Goal: Task Accomplishment & Management: Use online tool/utility

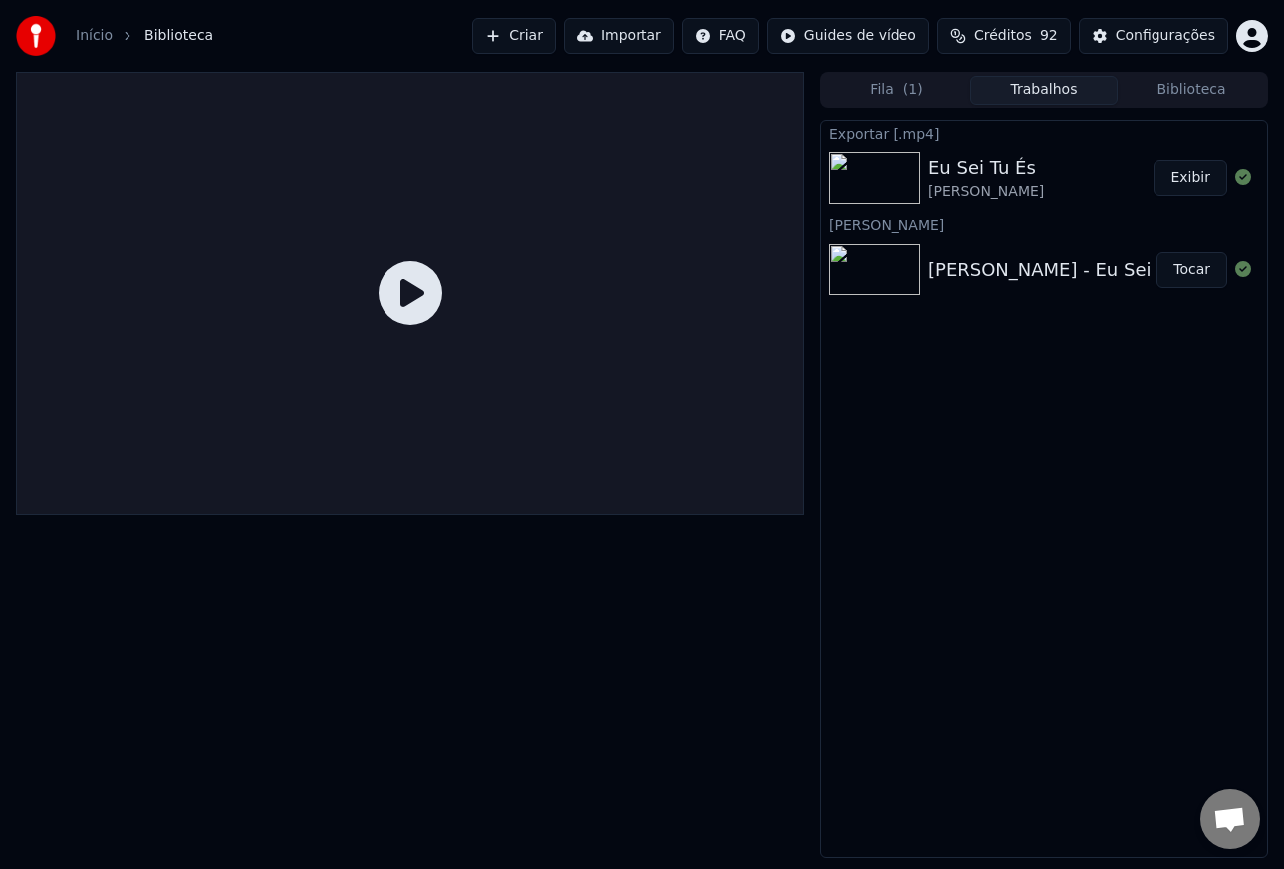
click at [156, 34] on span "Biblioteca" at bounding box center [178, 36] width 69 height 20
click at [92, 34] on link "Início" at bounding box center [94, 36] width 37 height 20
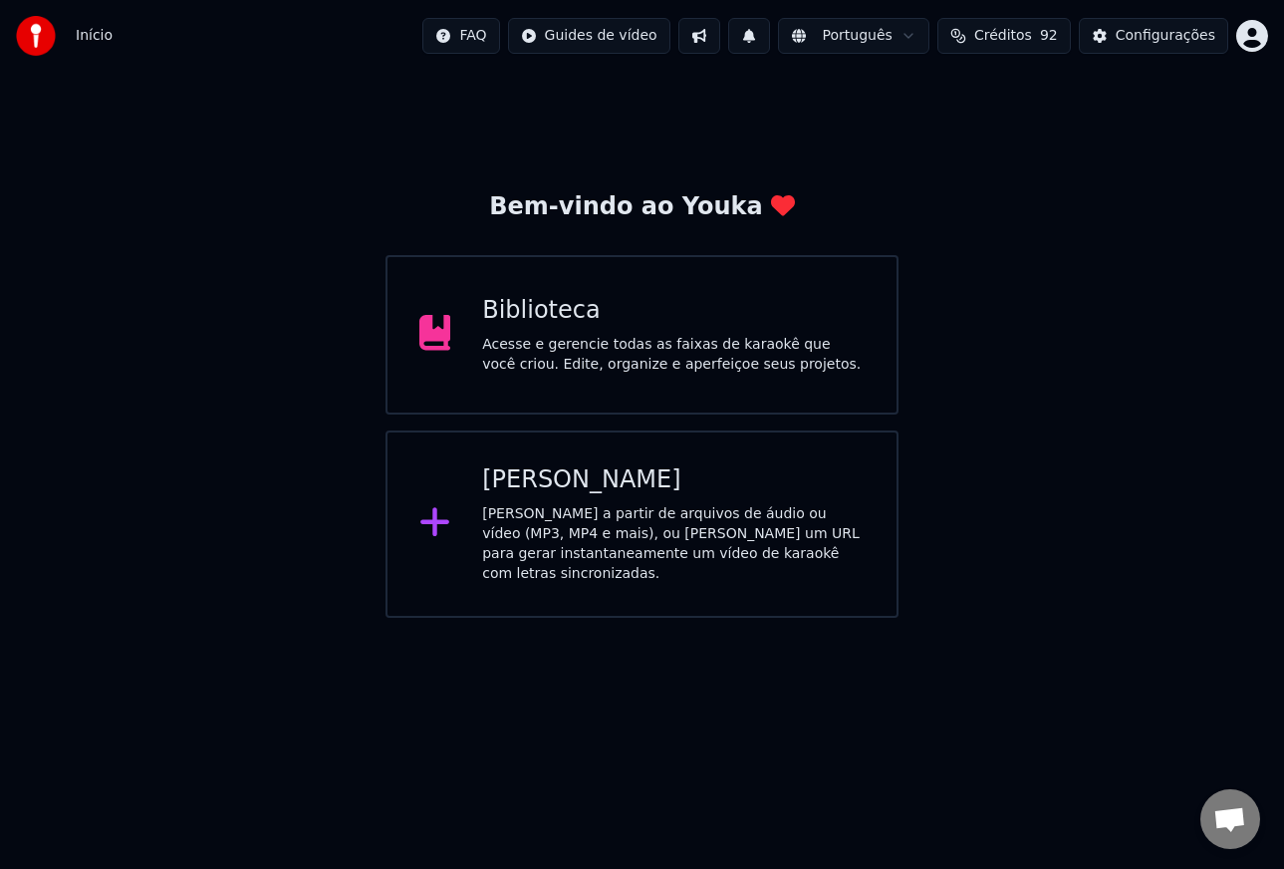
click at [602, 493] on div "[PERSON_NAME]" at bounding box center [673, 480] width 382 height 32
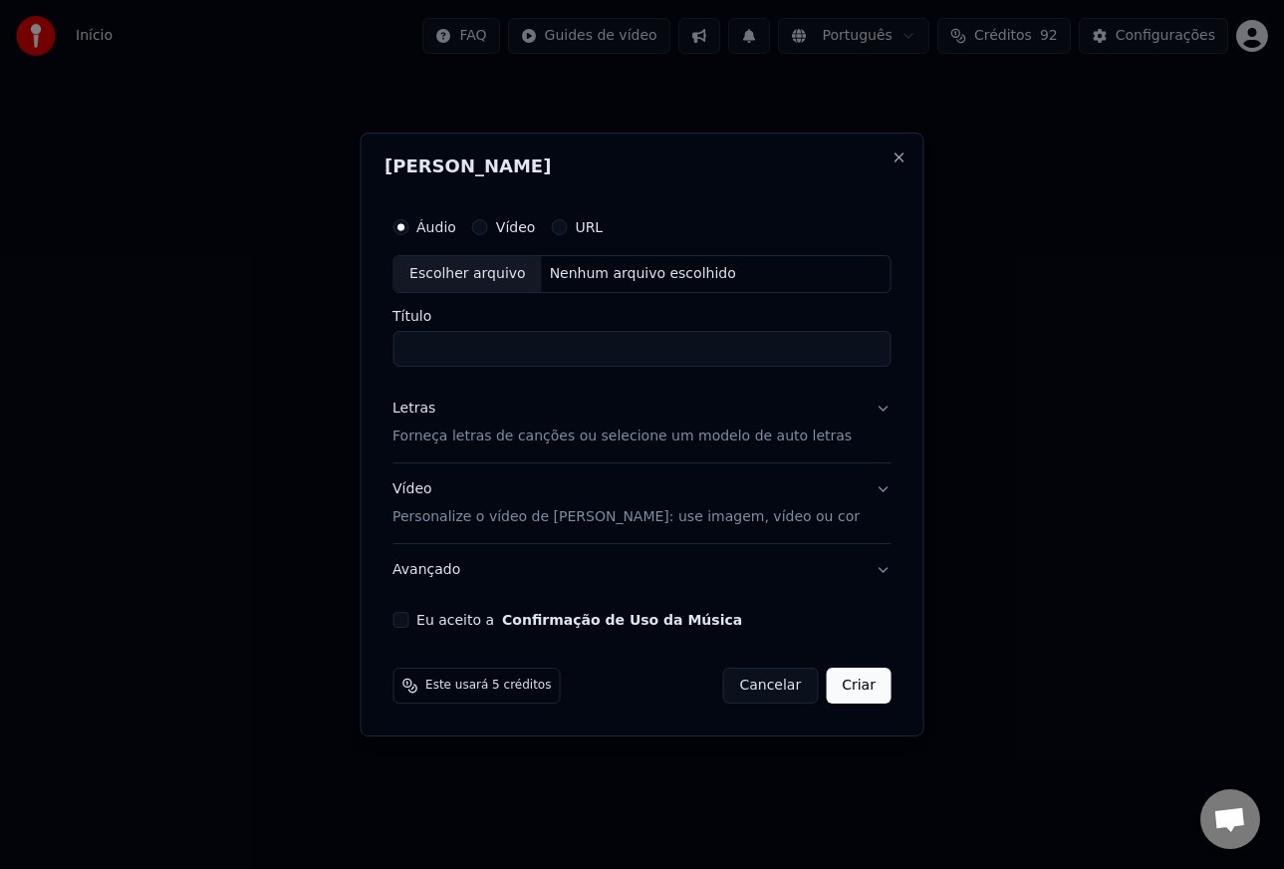
click at [461, 274] on div "Escolher arquivo" at bounding box center [467, 274] width 148 height 36
click at [622, 350] on input "**********" at bounding box center [641, 349] width 499 height 36
drag, startPoint x: 583, startPoint y: 352, endPoint x: 808, endPoint y: 351, distance: 225.1
click at [808, 351] on input "**********" at bounding box center [641, 349] width 499 height 36
type input "**********"
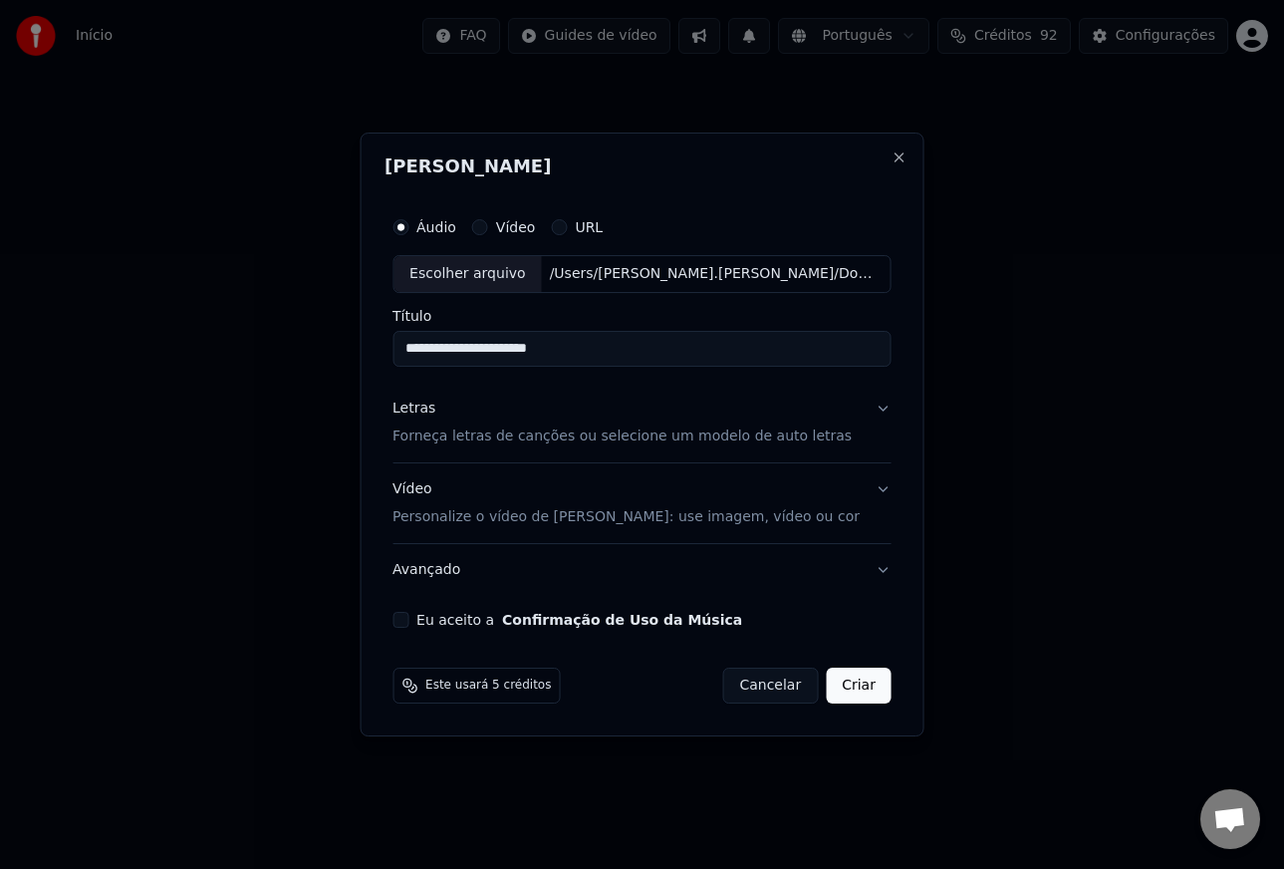
click at [429, 513] on p "Personalize o vídeo de [PERSON_NAME]: use imagem, vídeo ou cor" at bounding box center [625, 517] width 467 height 20
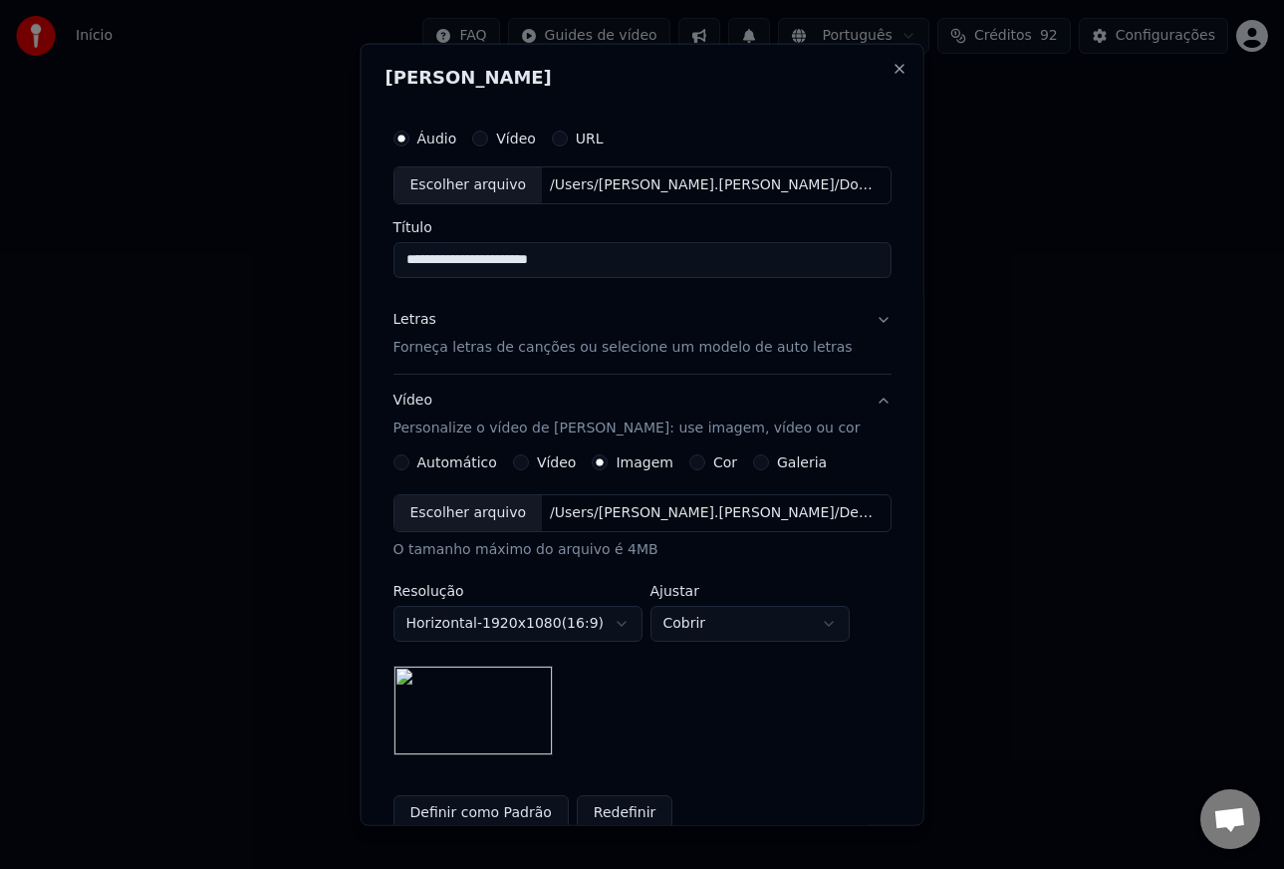
click at [471, 810] on button "Definir como Padrão" at bounding box center [479, 812] width 175 height 36
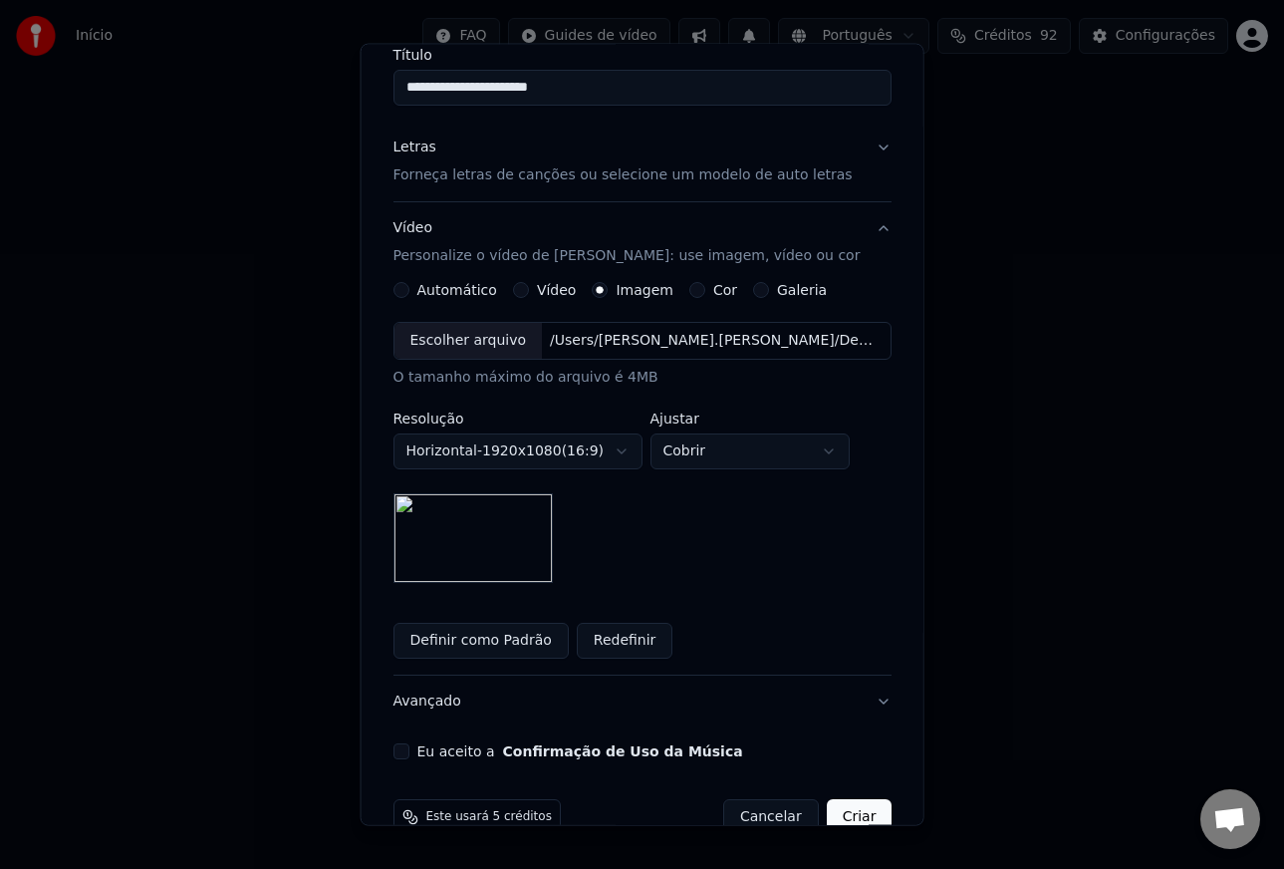
scroll to position [214, 0]
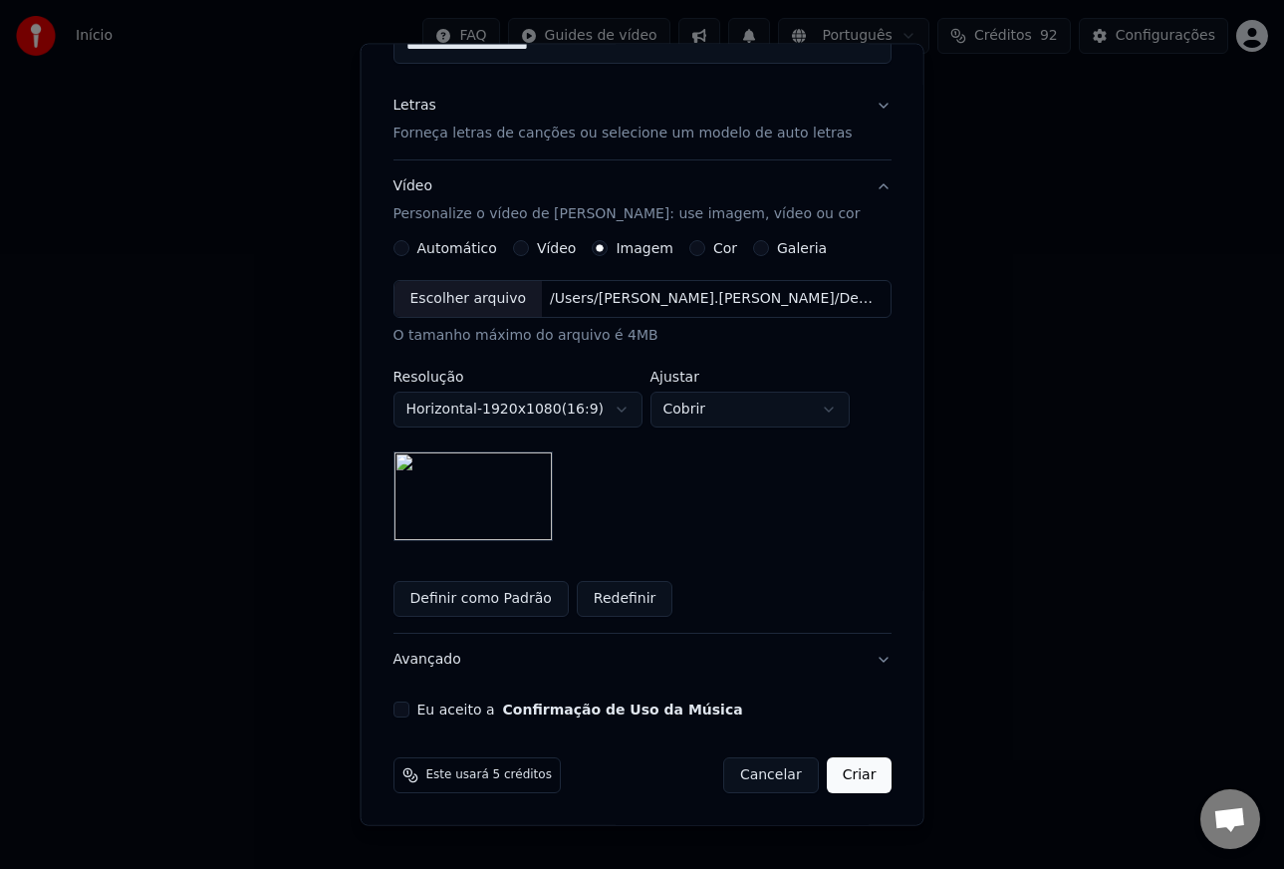
click at [408, 710] on button "Eu aceito a Confirmação de Uso da Música" at bounding box center [400, 708] width 16 height 16
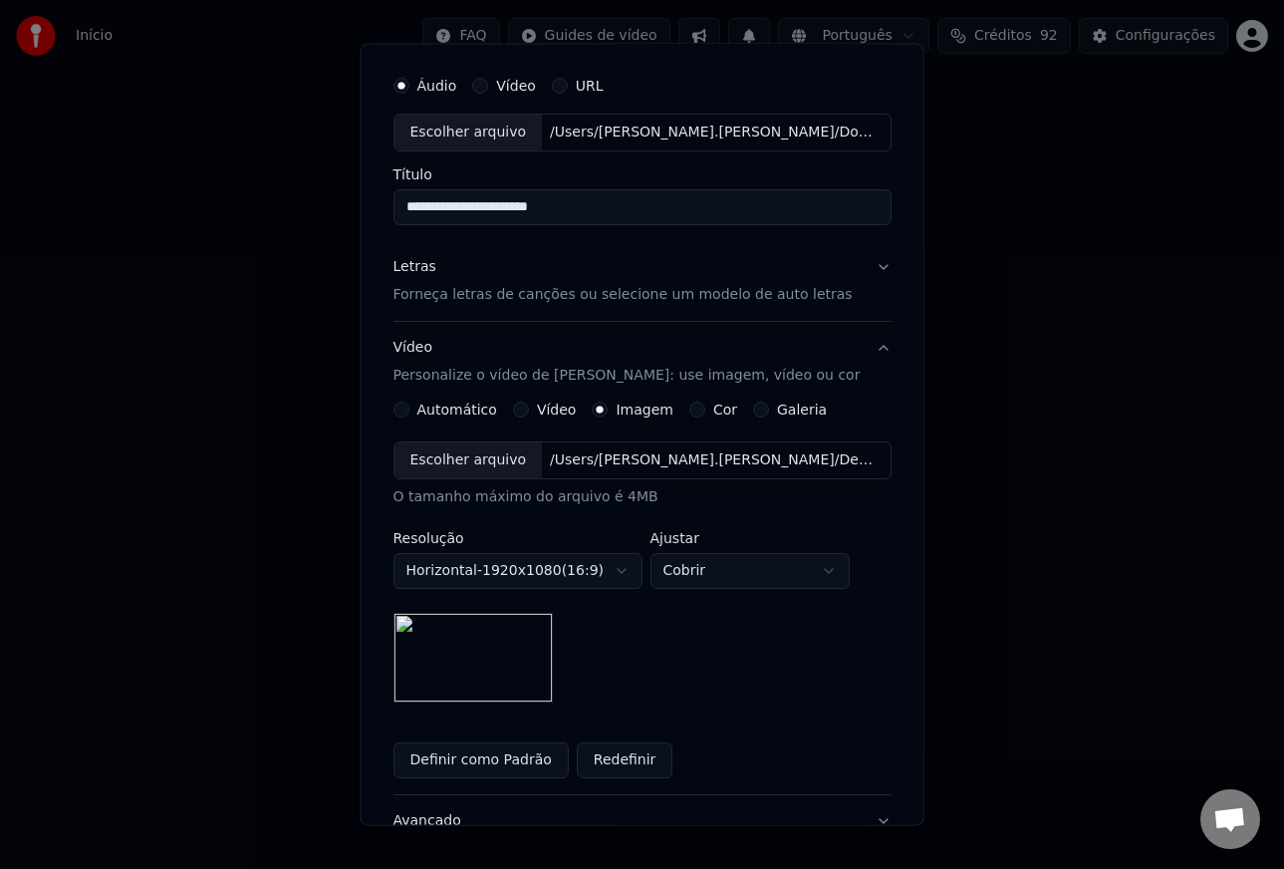
scroll to position [35, 0]
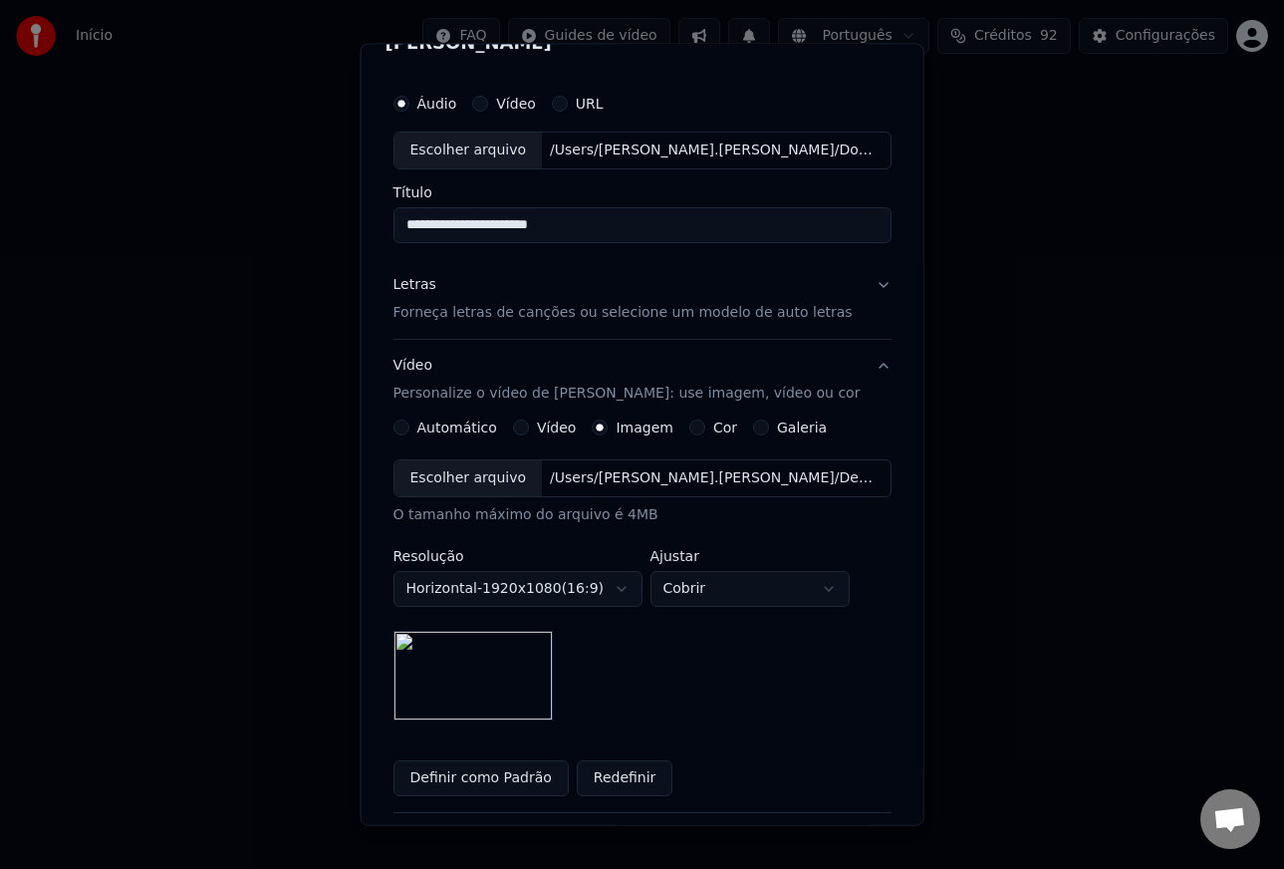
click at [464, 317] on p "Forneça letras de canções ou selecione um modelo de auto letras" at bounding box center [621, 313] width 459 height 20
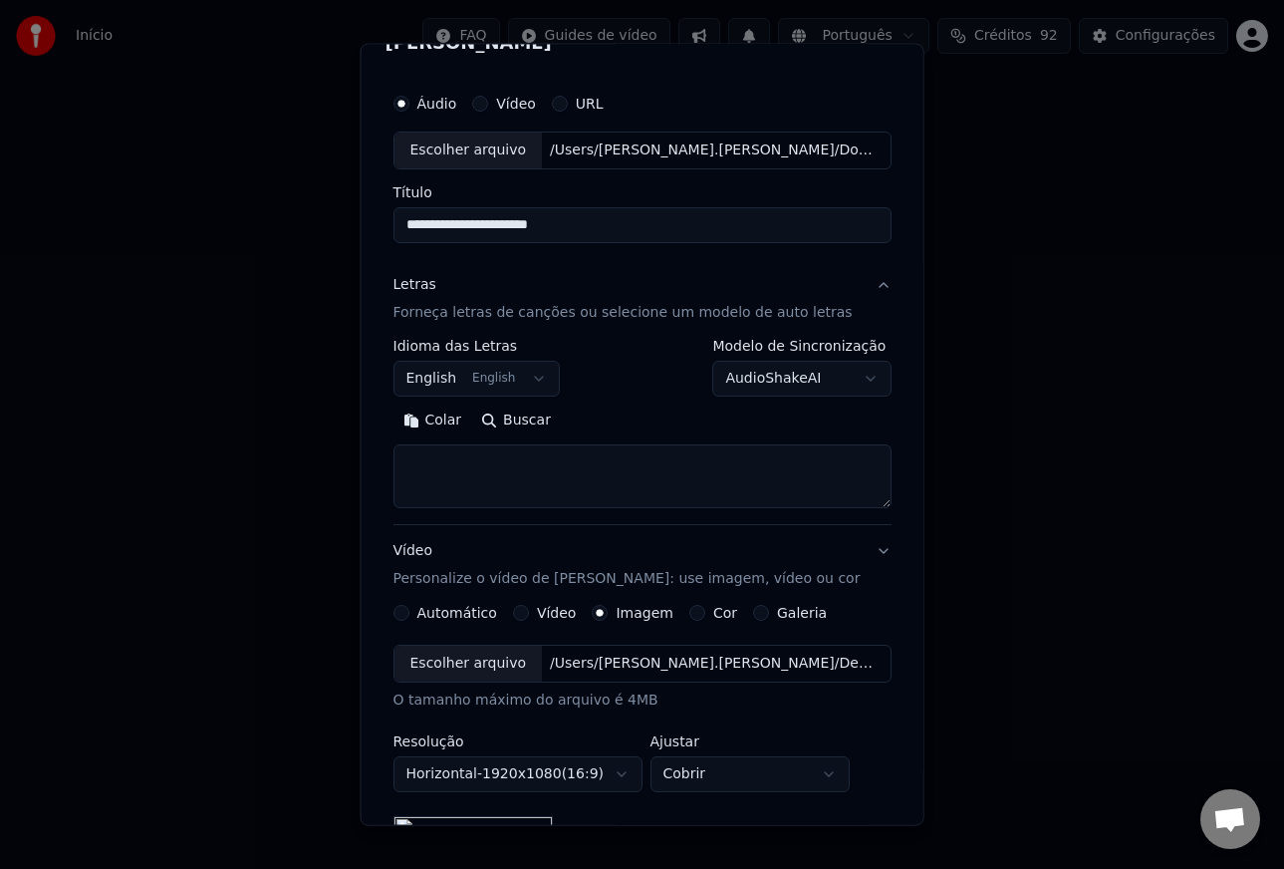
scroll to position [7, 0]
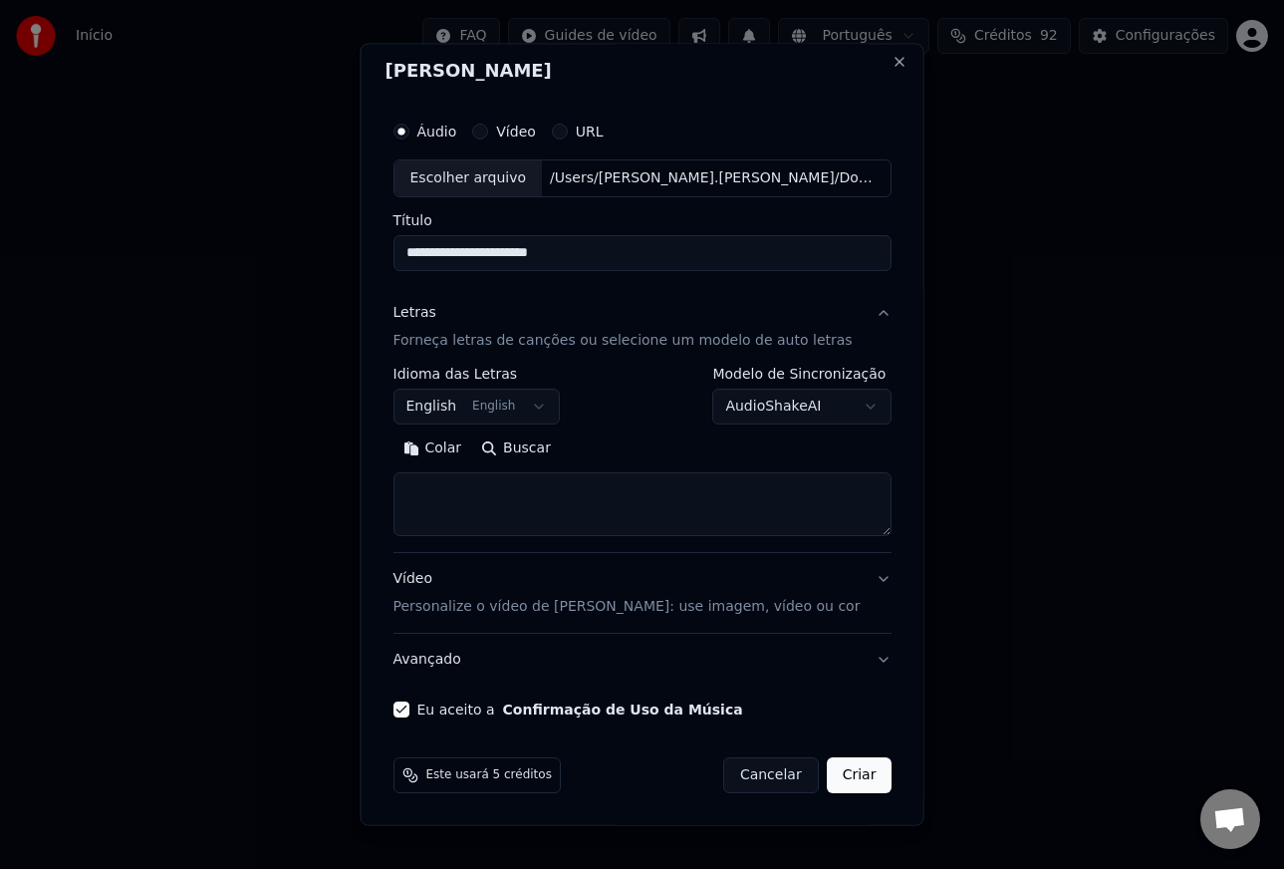
click at [446, 452] on button "Colar" at bounding box center [431, 448] width 79 height 32
click at [542, 510] on textarea at bounding box center [631, 504] width 479 height 64
click at [447, 490] on textarea at bounding box center [631, 504] width 479 height 64
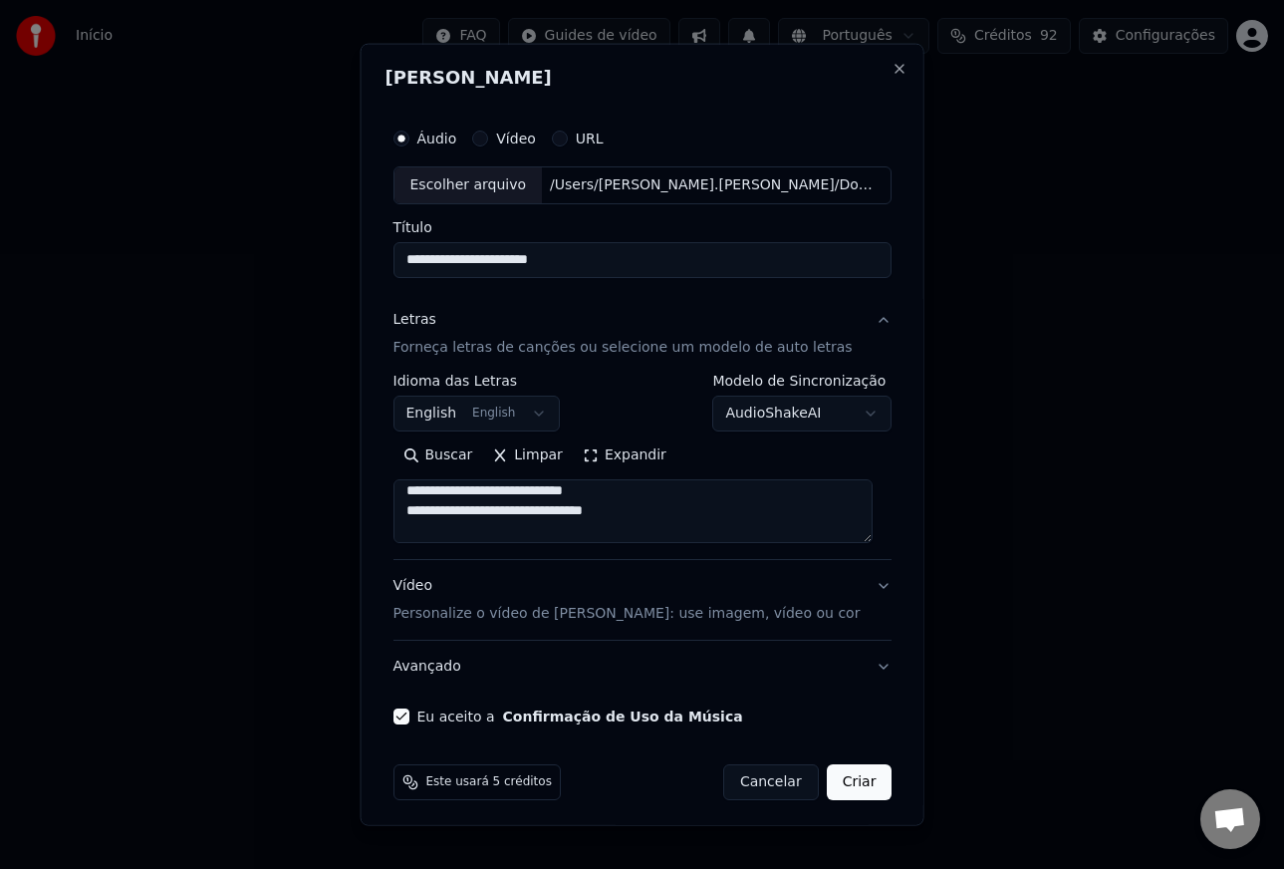
scroll to position [703, 0]
click at [433, 513] on textarea at bounding box center [631, 511] width 479 height 64
paste textarea "**********"
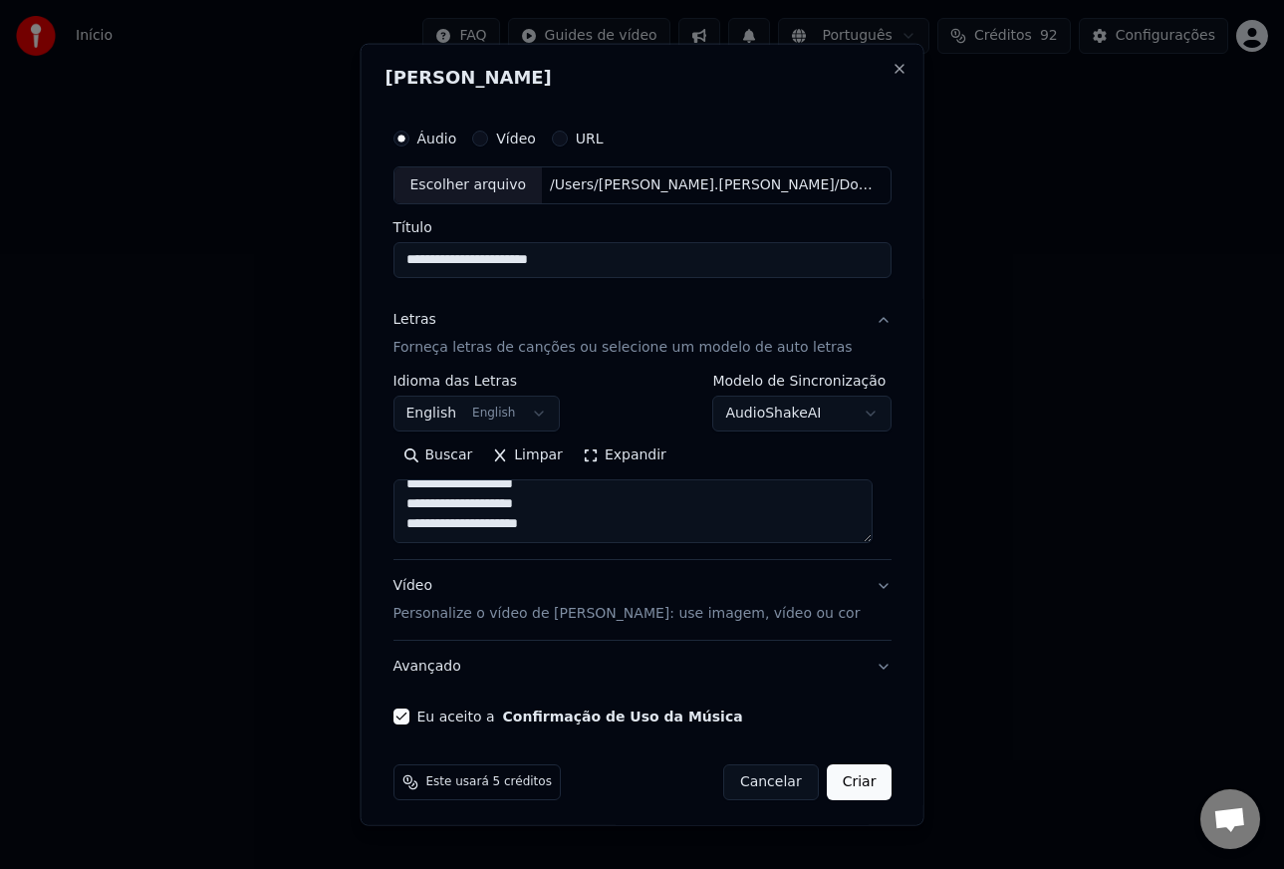
scroll to position [7, 0]
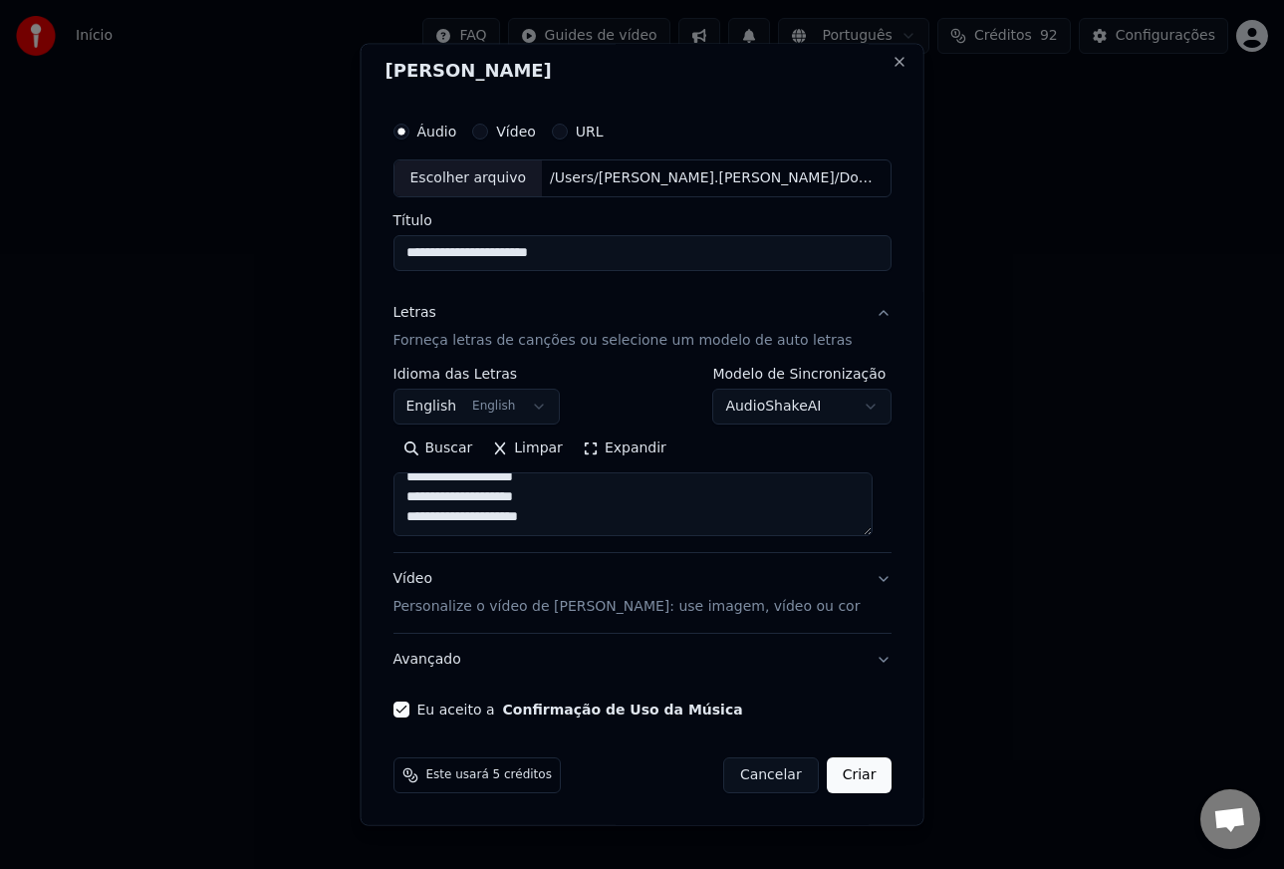
click at [576, 507] on textarea at bounding box center [631, 504] width 479 height 64
click at [613, 511] on textarea at bounding box center [631, 504] width 479 height 64
click at [631, 505] on textarea at bounding box center [631, 504] width 479 height 64
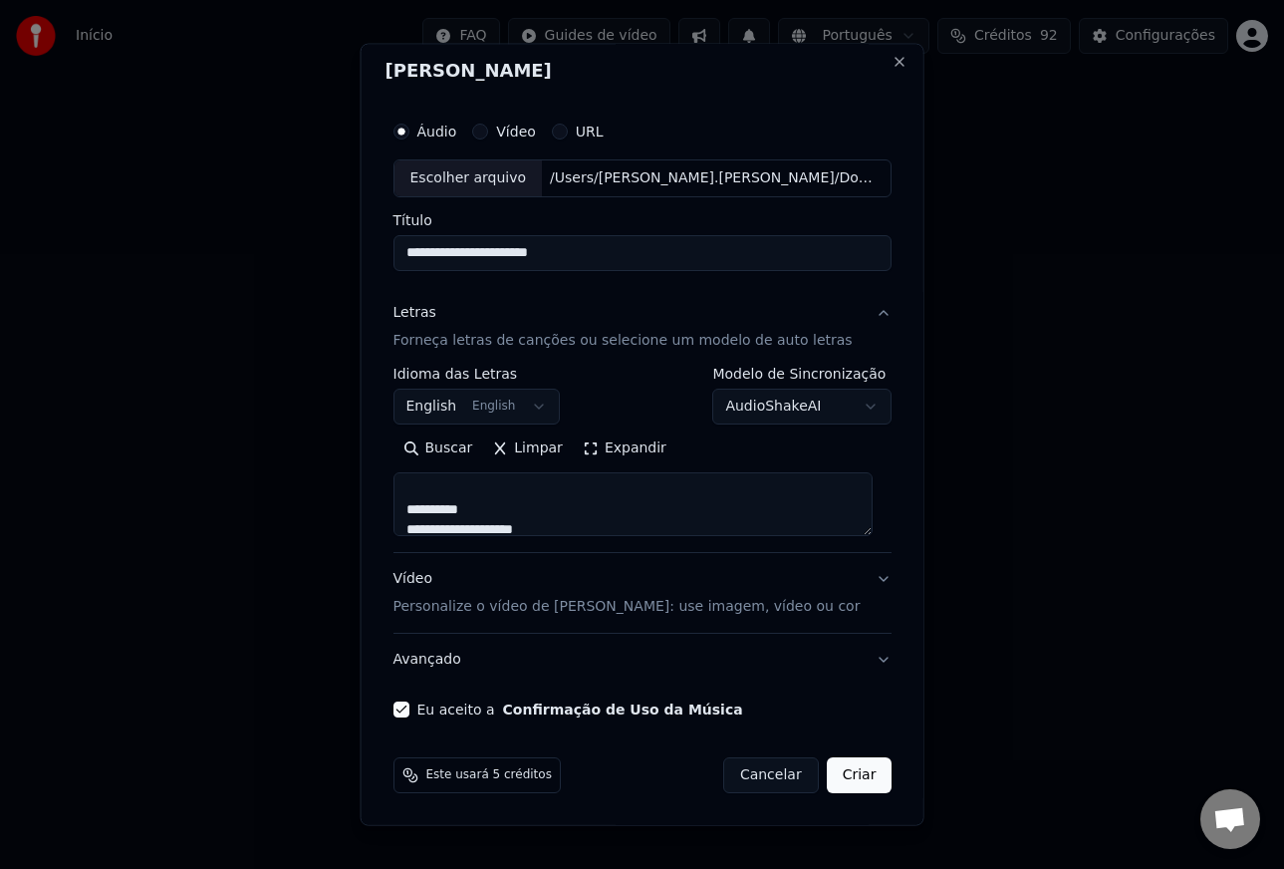
scroll to position [939, 0]
type textarea "**********"
click at [512, 509] on textarea at bounding box center [631, 504] width 479 height 64
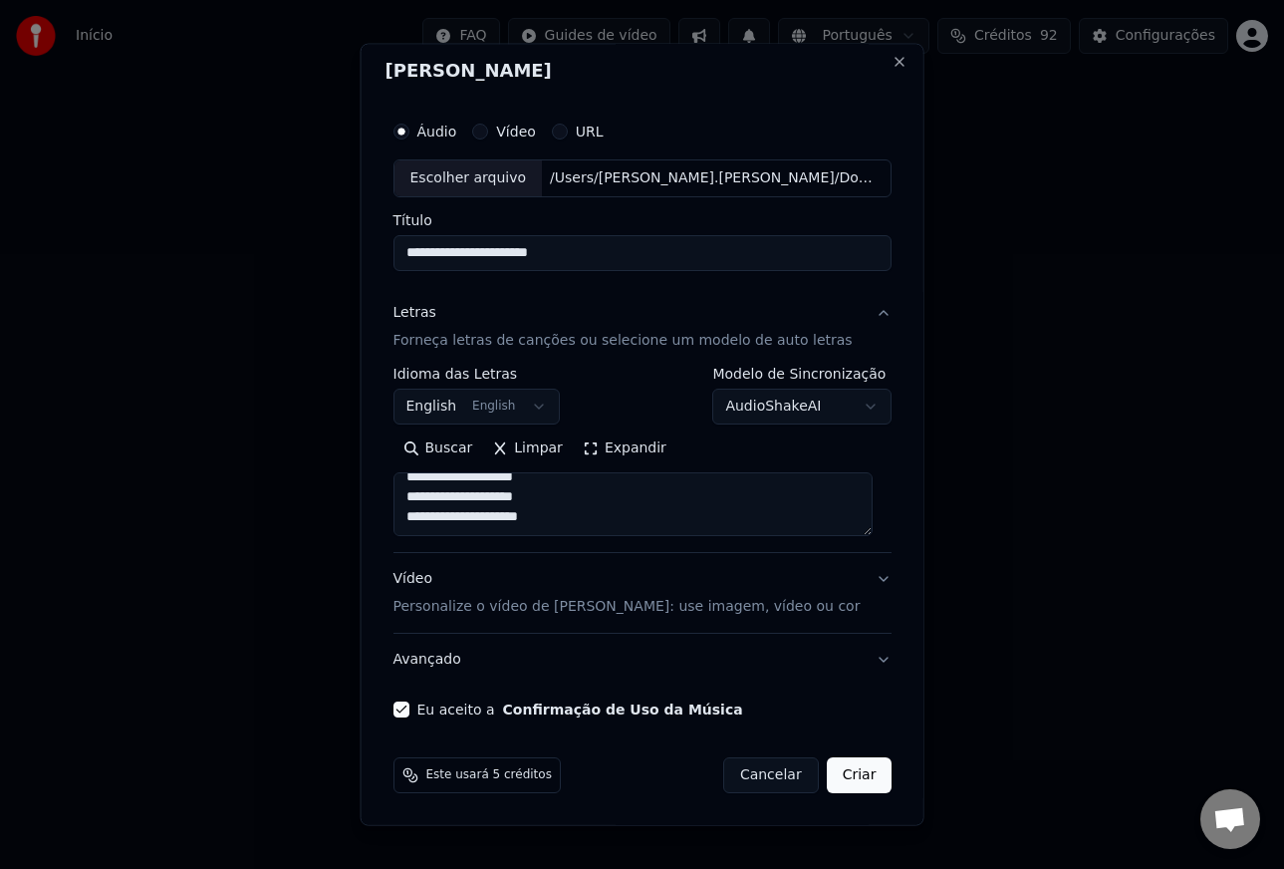
click at [515, 404] on body "**********" at bounding box center [642, 309] width 1284 height 618
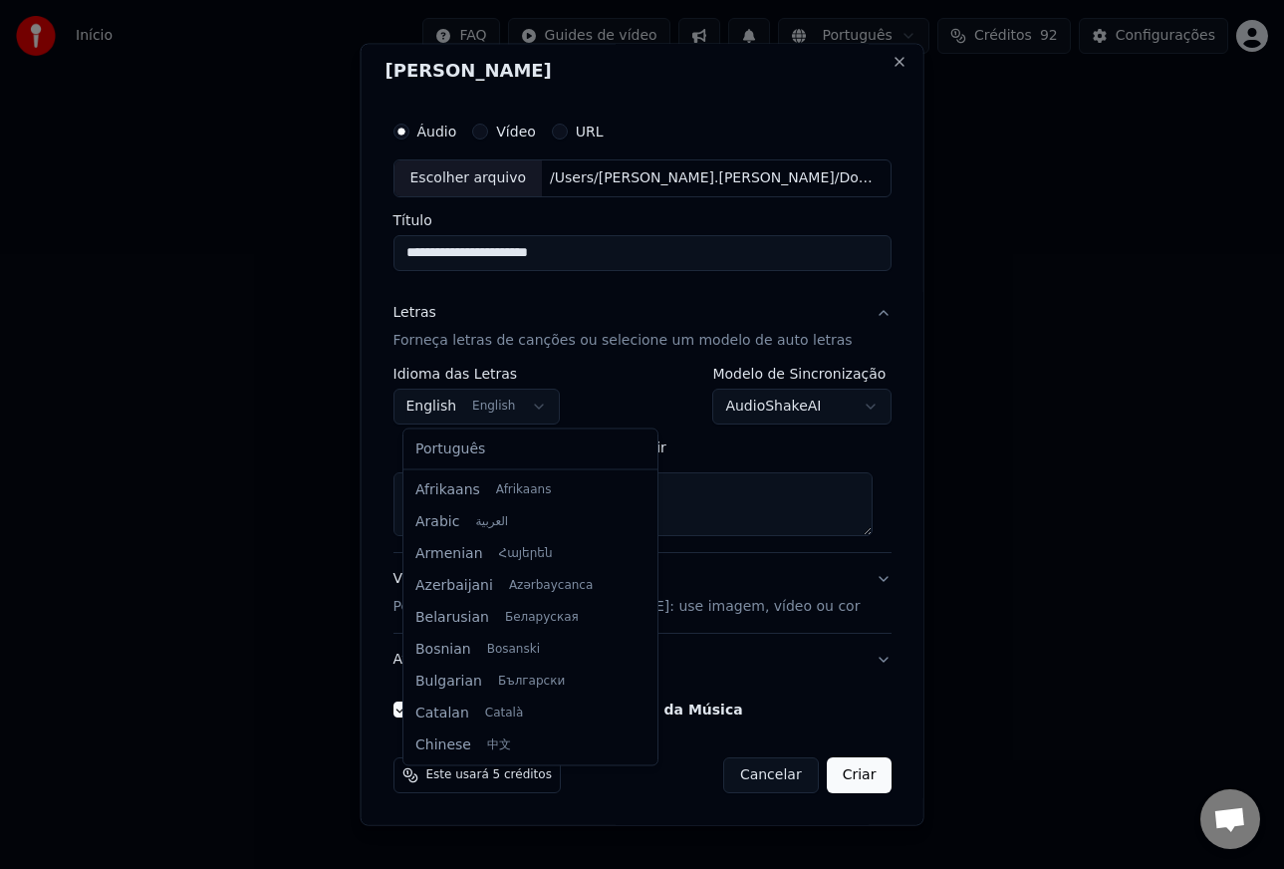
scroll to position [159, 0]
select select "**"
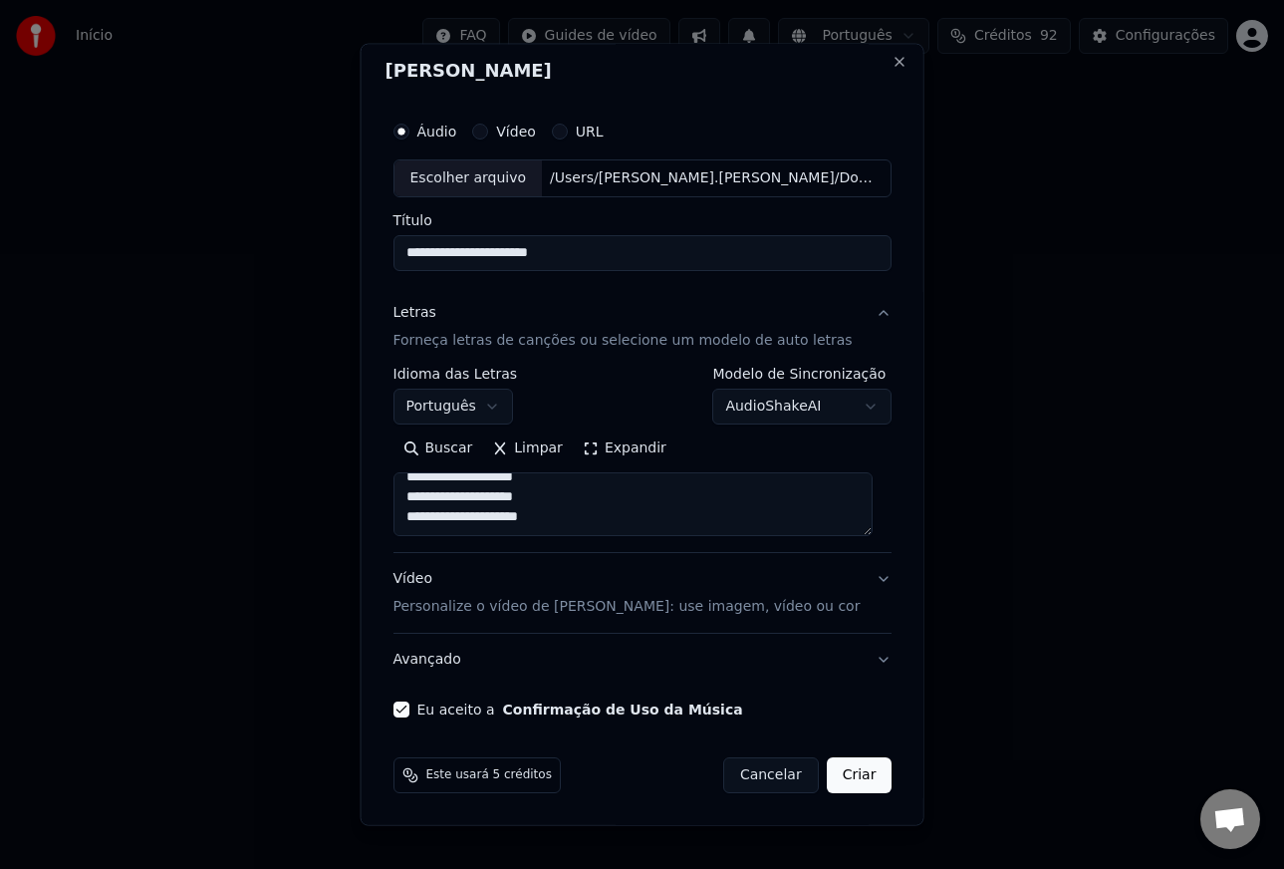
click at [870, 773] on button "Criar" at bounding box center [859, 775] width 66 height 36
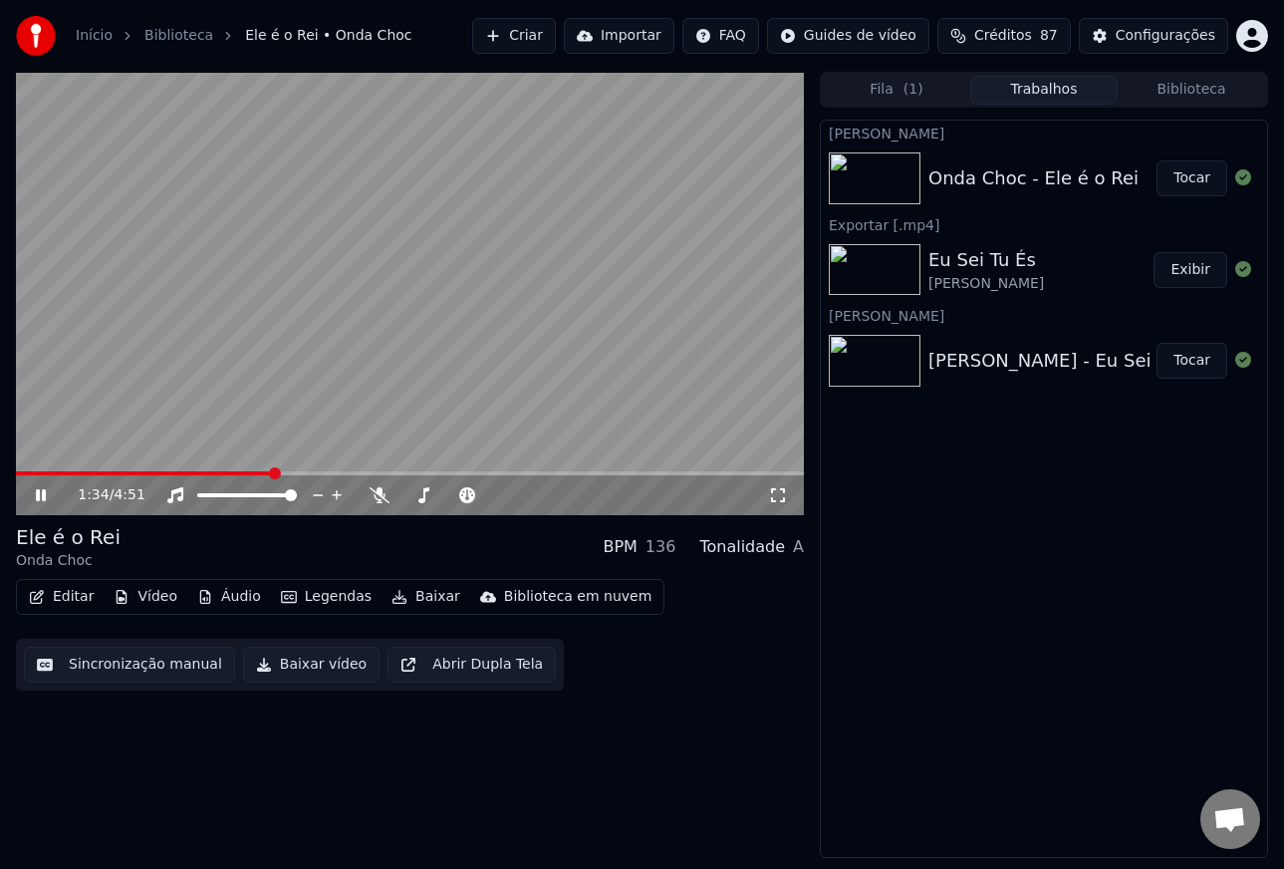
click at [448, 251] on video at bounding box center [410, 293] width 788 height 443
drag, startPoint x: 272, startPoint y: 470, endPoint x: 20, endPoint y: 470, distance: 252.0
click at [21, 471] on span at bounding box center [18, 473] width 5 height 4
click at [40, 473] on span at bounding box center [410, 473] width 788 height 4
click at [64, 473] on span at bounding box center [410, 473] width 788 height 4
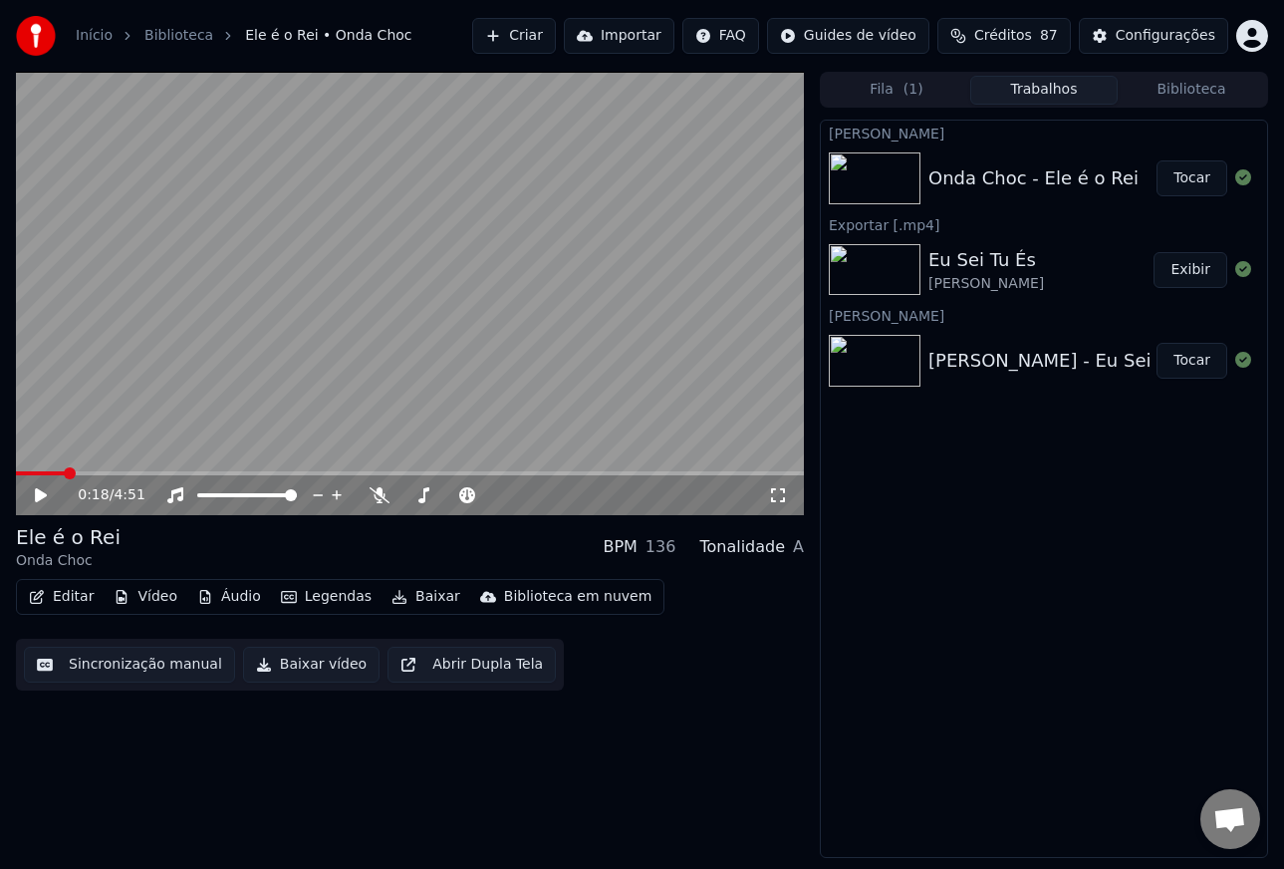
click at [46, 493] on icon at bounding box center [55, 495] width 46 height 16
click at [197, 500] on span at bounding box center [203, 495] width 12 height 12
click at [45, 495] on icon at bounding box center [41, 495] width 10 height 12
click at [45, 495] on icon at bounding box center [41, 495] width 12 height 14
click at [389, 505] on div "0:54 / 4:51" at bounding box center [410, 495] width 788 height 40
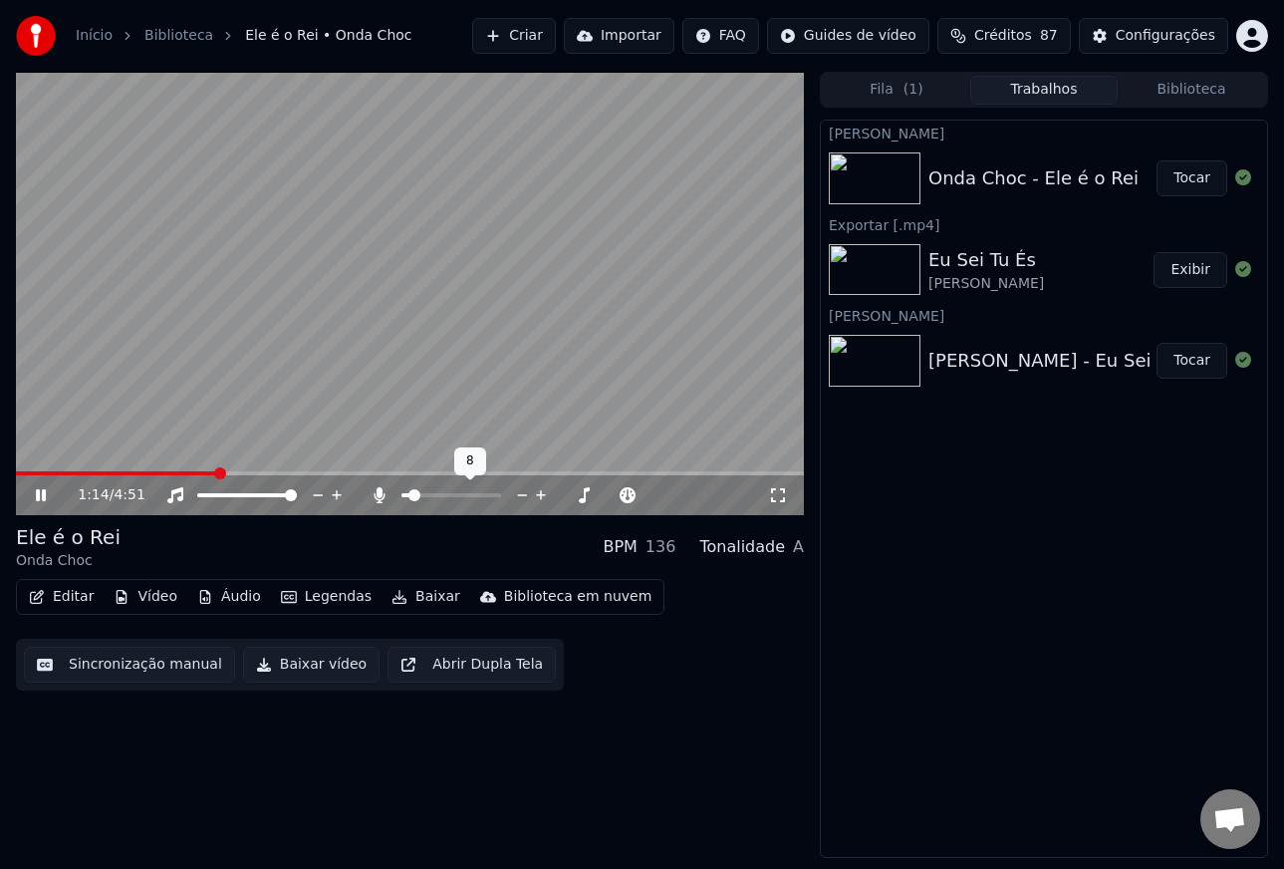
click at [409, 498] on span at bounding box center [414, 495] width 12 height 12
click at [1182, 176] on button "Tocar" at bounding box center [1191, 178] width 71 height 36
click at [63, 470] on video at bounding box center [410, 293] width 788 height 443
click at [66, 472] on span at bounding box center [410, 473] width 788 height 4
click at [45, 491] on icon at bounding box center [55, 495] width 46 height 16
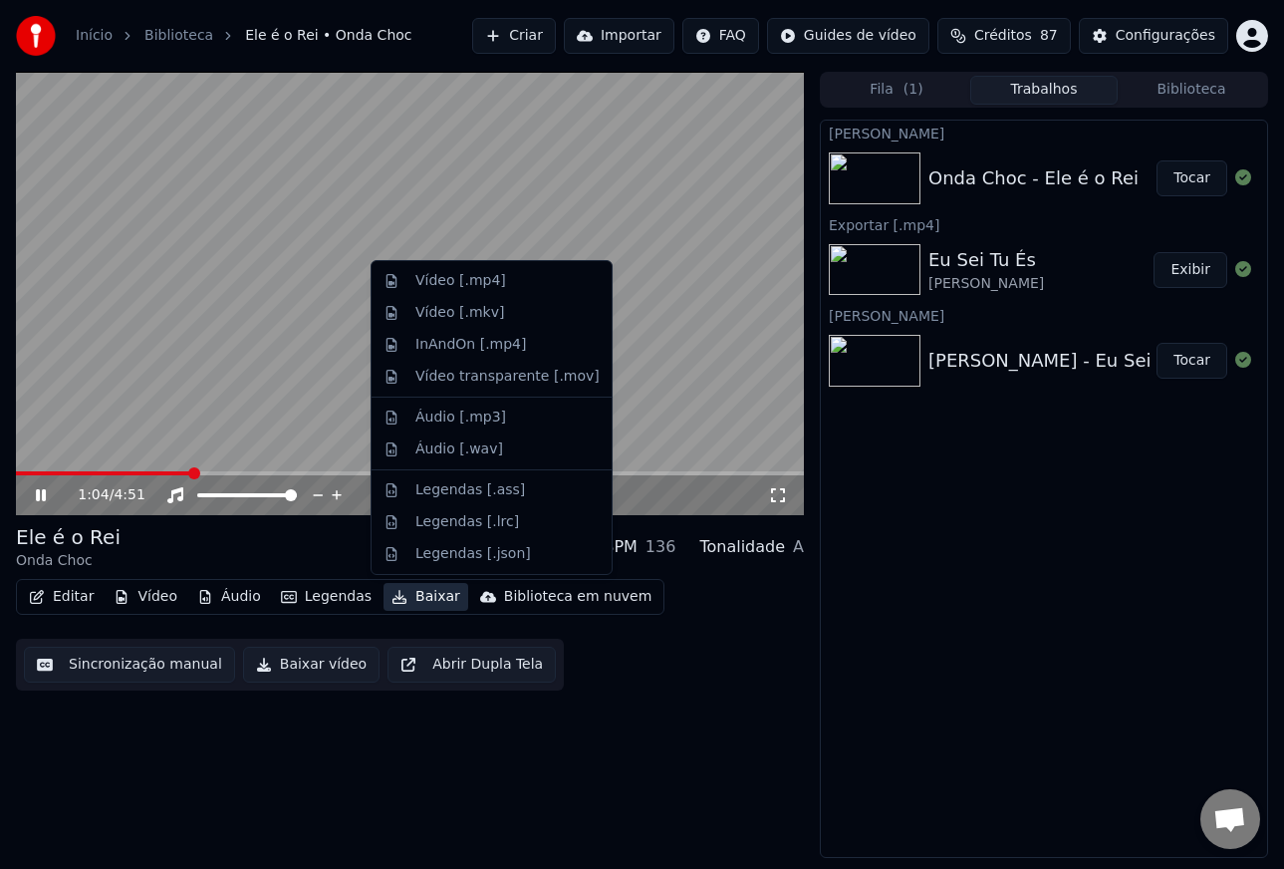
click at [420, 598] on button "Baixar" at bounding box center [425, 597] width 85 height 28
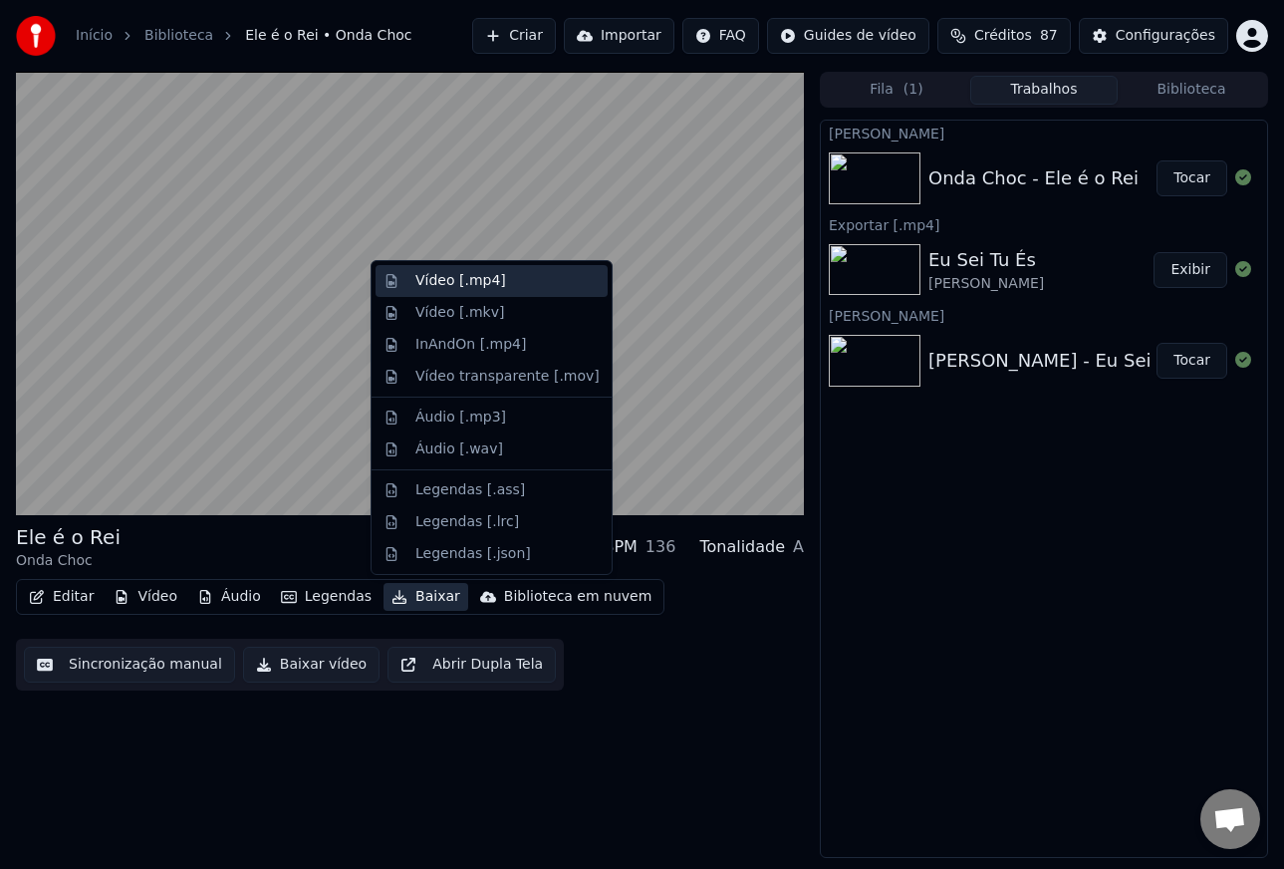
click at [433, 286] on div "Vídeo [.mp4]" at bounding box center [460, 281] width 91 height 20
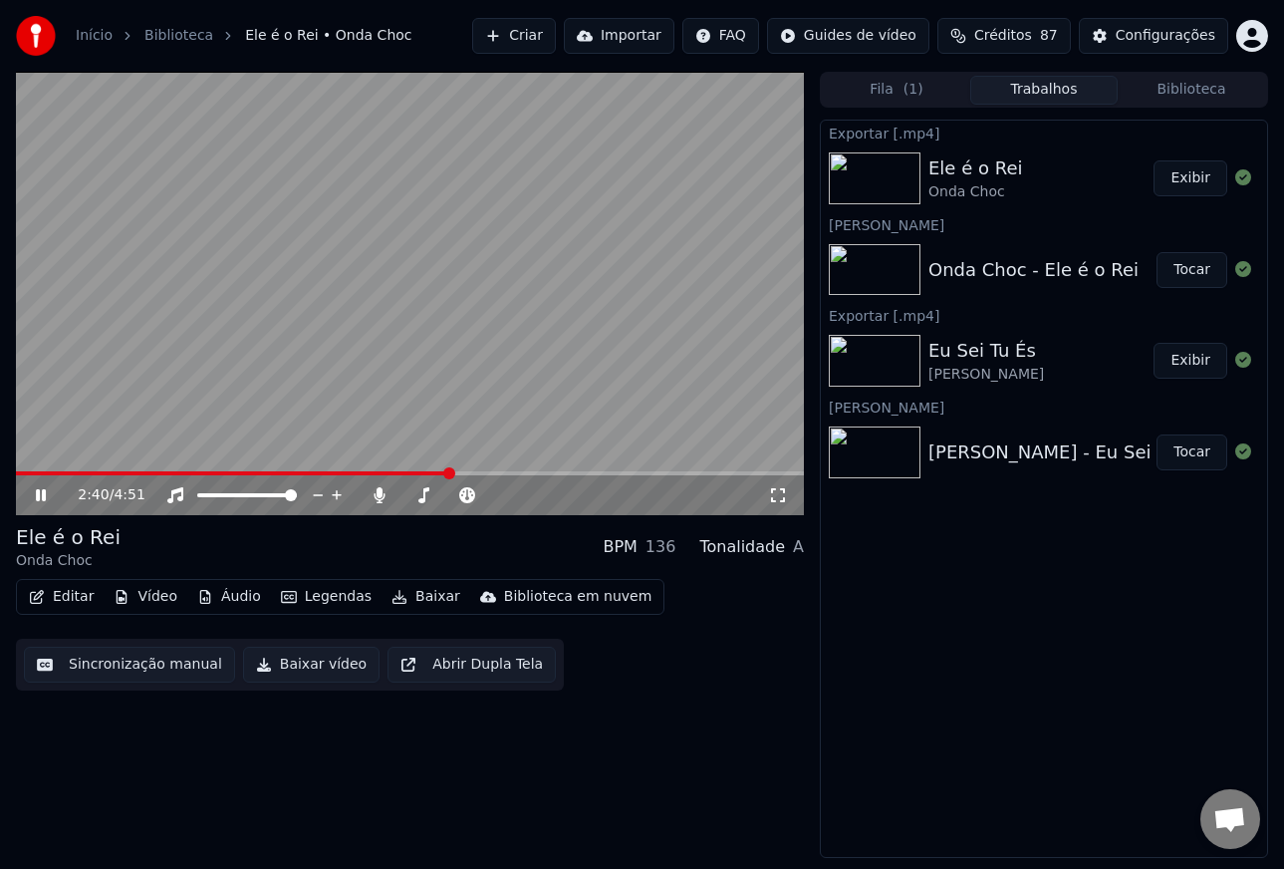
click at [1184, 181] on button "Exibir" at bounding box center [1190, 178] width 74 height 36
click at [172, 35] on link "Biblioteca" at bounding box center [178, 36] width 69 height 20
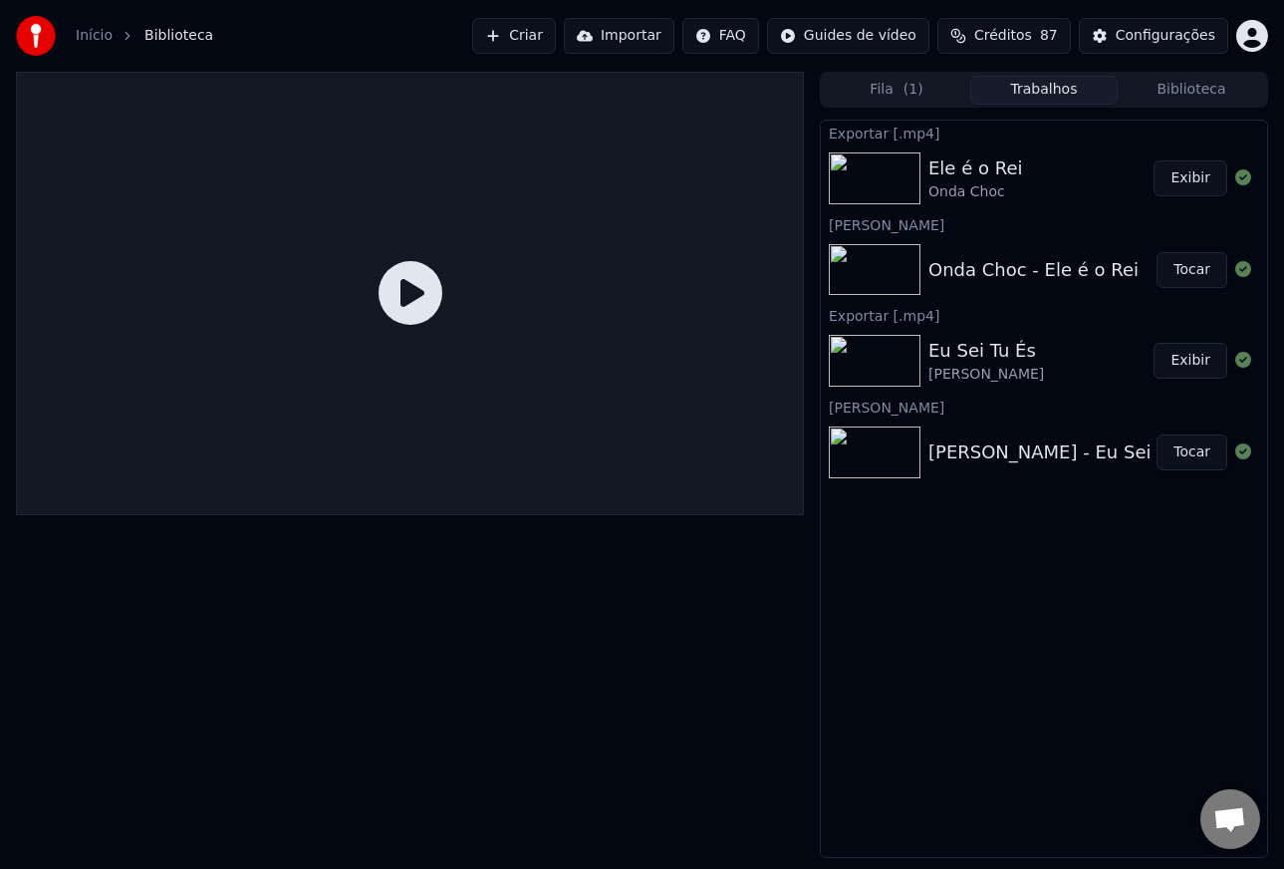
click at [87, 35] on link "Início" at bounding box center [94, 36] width 37 height 20
